Goal: Navigation & Orientation: Find specific page/section

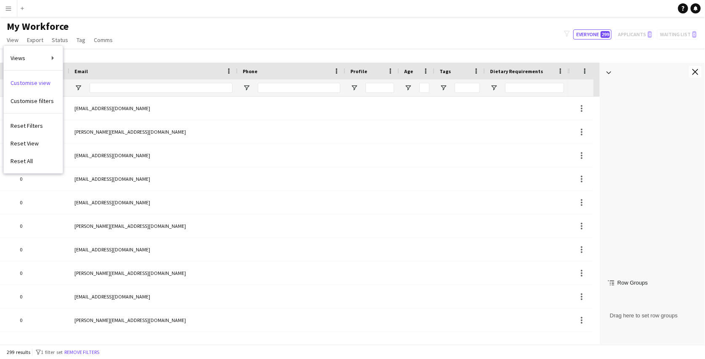
scroll to position [560, 0]
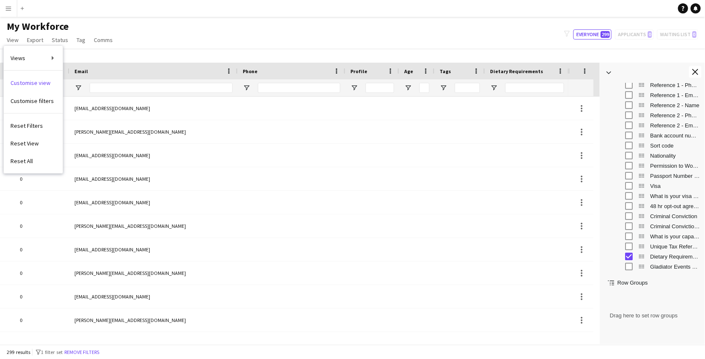
click at [11, 11] on app-icon "Menu" at bounding box center [8, 8] width 7 height 7
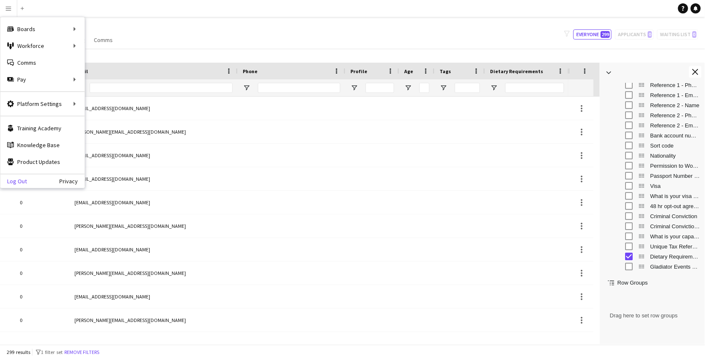
click at [20, 184] on link "Log Out" at bounding box center [13, 181] width 26 height 7
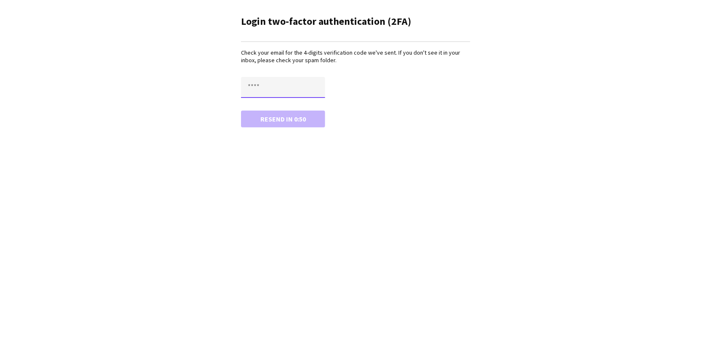
click at [266, 77] on input "text" at bounding box center [283, 87] width 84 height 21
type input "****"
click at [241, 111] on button "Confirm" at bounding box center [283, 119] width 84 height 17
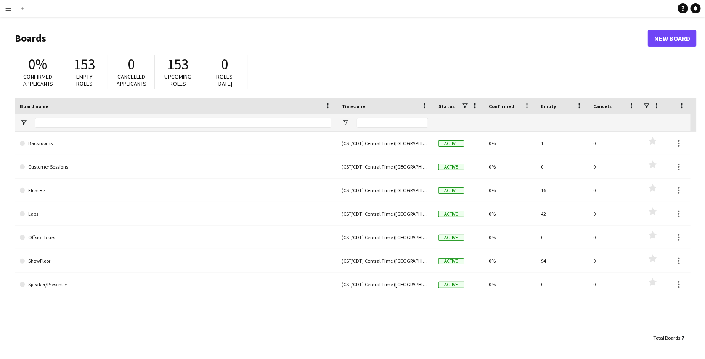
click at [8, 16] on button "Menu" at bounding box center [8, 8] width 17 height 17
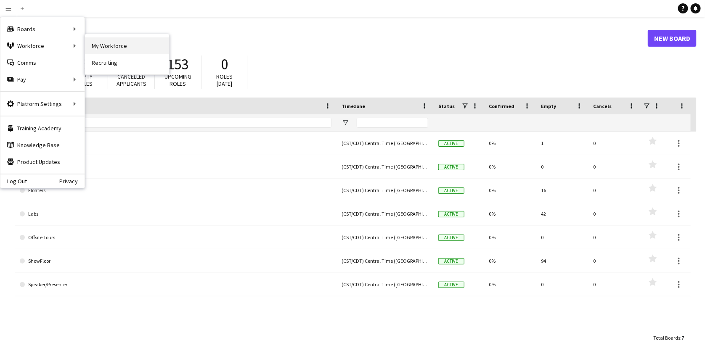
click at [97, 40] on link "My Workforce" at bounding box center [127, 45] width 84 height 17
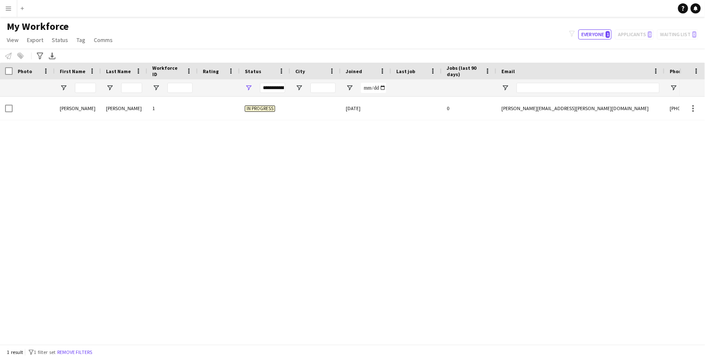
click at [10, 15] on button "Menu" at bounding box center [8, 8] width 17 height 17
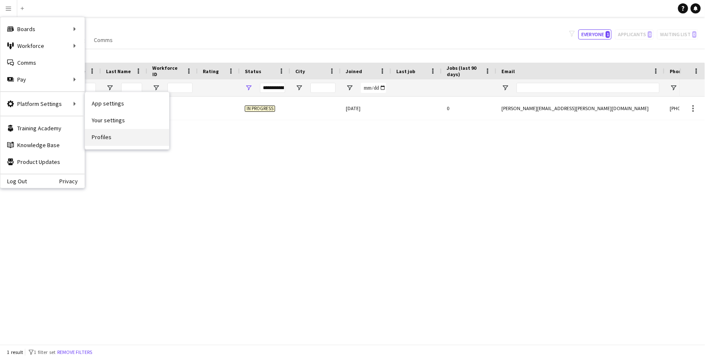
click at [102, 134] on link "Profiles" at bounding box center [127, 137] width 84 height 17
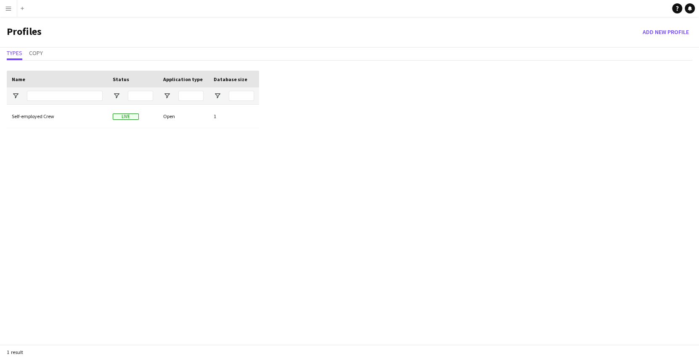
click at [148, 172] on div "Self-employed Crew Live Open 1" at bounding box center [133, 233] width 252 height 257
click at [40, 53] on span "Copy" at bounding box center [36, 53] width 14 height 6
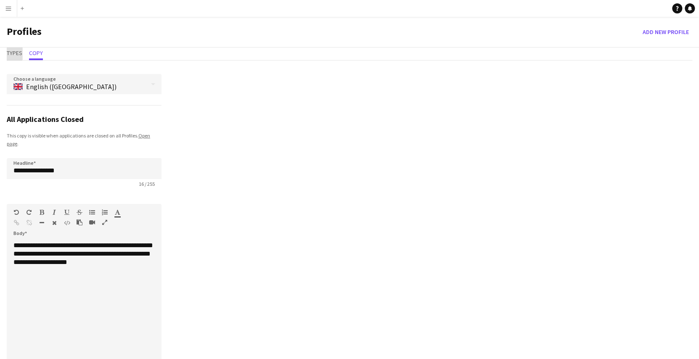
click at [14, 50] on span "Types" at bounding box center [15, 53] width 16 height 6
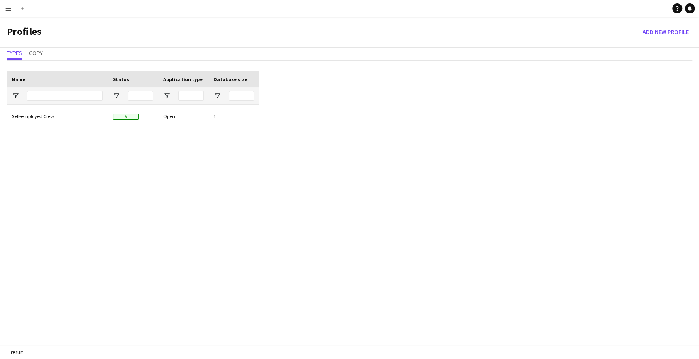
drag, startPoint x: 161, startPoint y: 113, endPoint x: 122, endPoint y: 96, distance: 42.3
click at [122, 96] on div "Name Status Application type 1" at bounding box center [133, 216] width 252 height 291
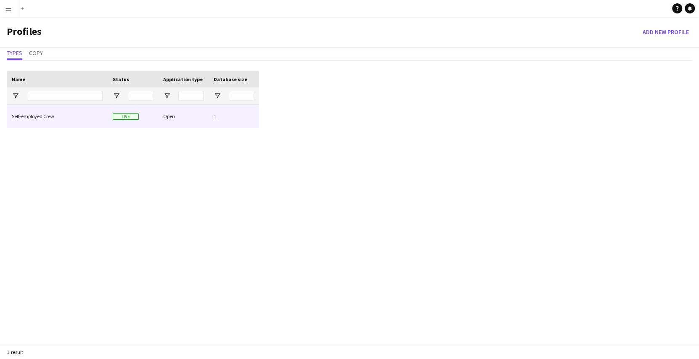
click at [110, 116] on div "Live" at bounding box center [133, 116] width 50 height 23
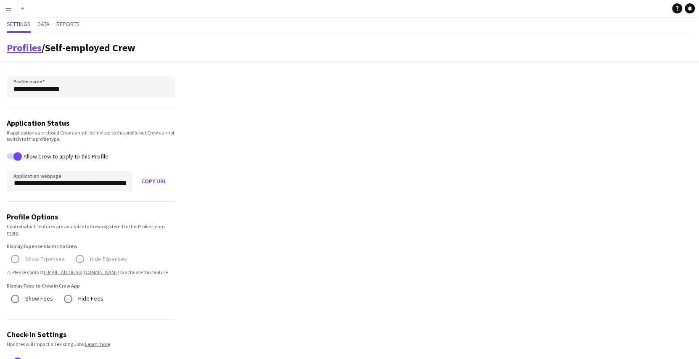
click at [21, 45] on link "Profiles" at bounding box center [24, 47] width 35 height 13
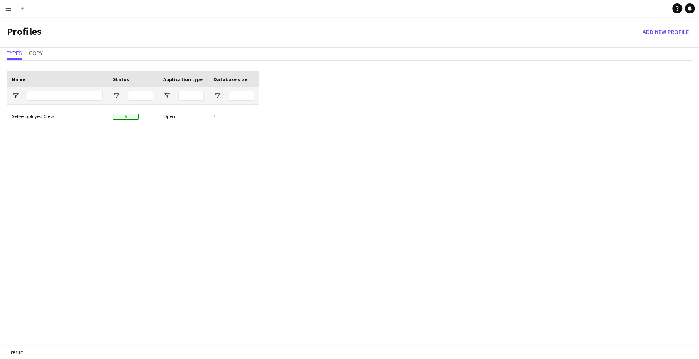
click at [677, 209] on div "Drag here to set row groups Drag here to set column labels Name Status Applicat…" at bounding box center [349, 216] width 699 height 305
click at [667, 37] on button "Add new Profile" at bounding box center [665, 31] width 53 height 13
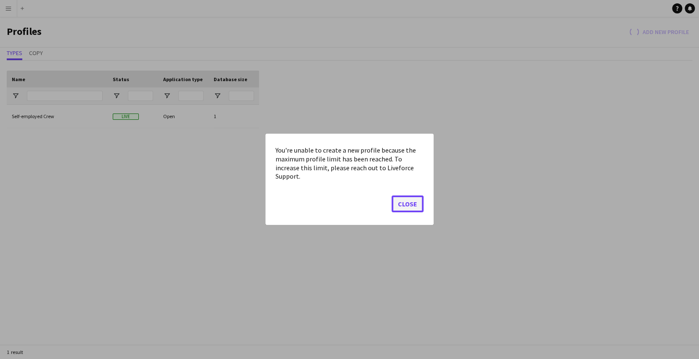
click at [414, 202] on button "Close" at bounding box center [407, 204] width 32 height 17
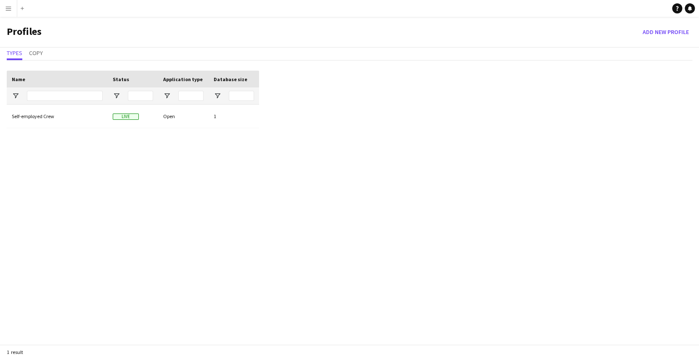
click at [89, 283] on div "Self-employed Crew Live Open 1" at bounding box center [133, 233] width 252 height 257
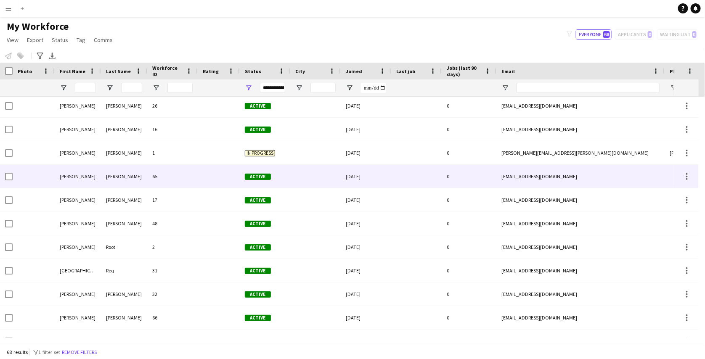
scroll to position [5, 0]
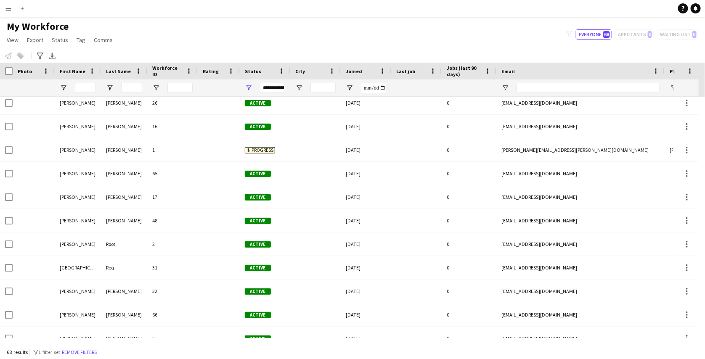
click at [139, 47] on div "My Workforce View Views Default view New view Update view Delete view Edit name…" at bounding box center [352, 34] width 705 height 29
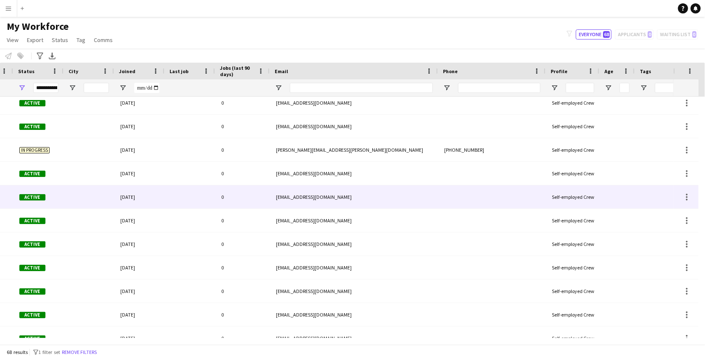
scroll to position [0, 225]
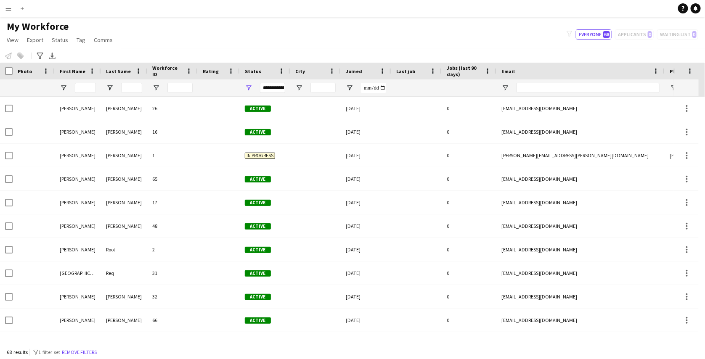
click at [10, 3] on button "Menu" at bounding box center [8, 8] width 17 height 17
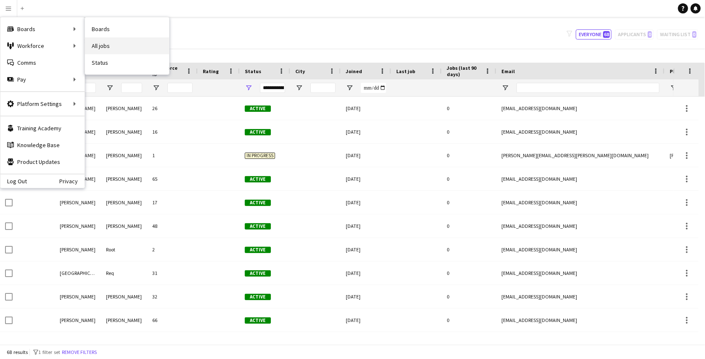
click at [99, 41] on link "All jobs" at bounding box center [127, 45] width 84 height 17
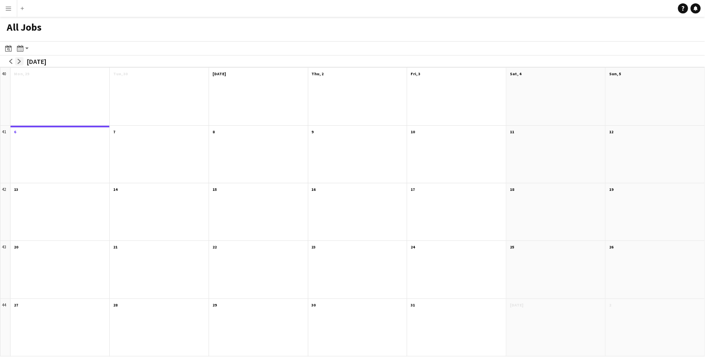
click at [20, 59] on app-icon "arrow-right" at bounding box center [19, 61] width 5 height 5
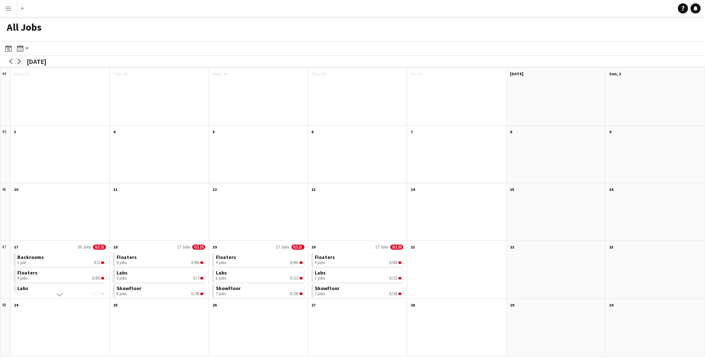
click at [20, 59] on app-icon "arrow-right" at bounding box center [19, 61] width 5 height 5
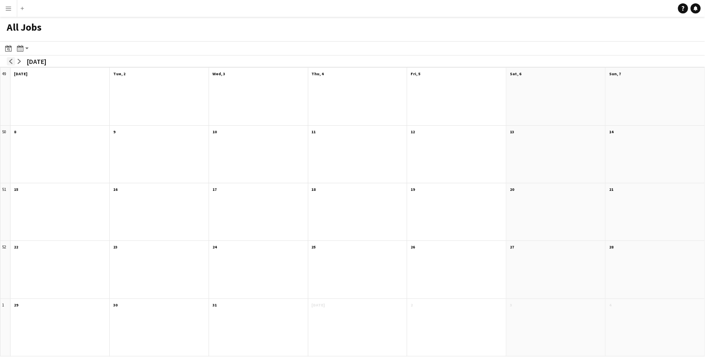
click at [8, 60] on app-icon "arrow-left" at bounding box center [10, 61] width 5 height 5
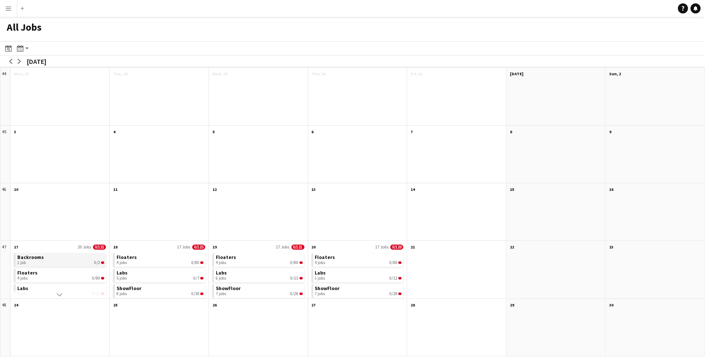
click at [60, 259] on link "Backrooms 1 job 0/2" at bounding box center [60, 259] width 87 height 12
click at [55, 273] on app-month-view-brief-board "Floaters 4 jobs 0/80" at bounding box center [60, 267] width 92 height 14
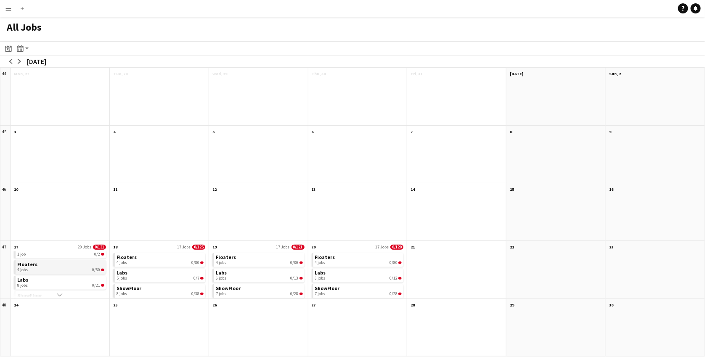
click at [55, 273] on app-month-view-brief-board "Floaters 4 jobs 0/80" at bounding box center [60, 267] width 92 height 14
click at [31, 263] on span "Floaters" at bounding box center [27, 264] width 20 height 6
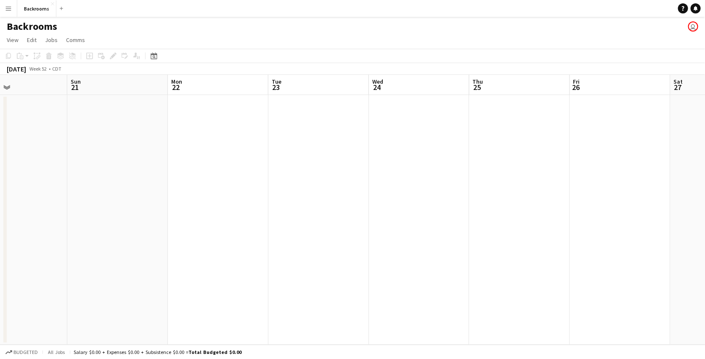
scroll to position [0, 267]
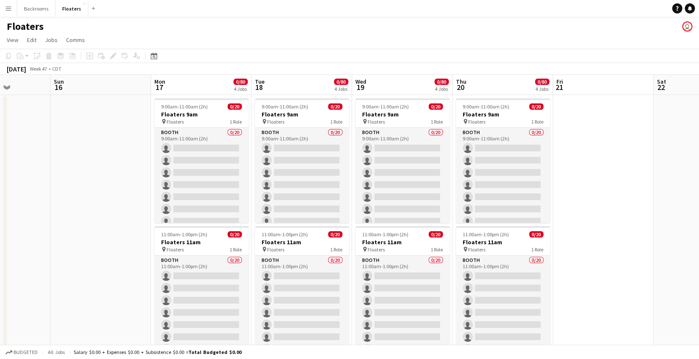
scroll to position [0, 249]
